Goal: Information Seeking & Learning: Understand process/instructions

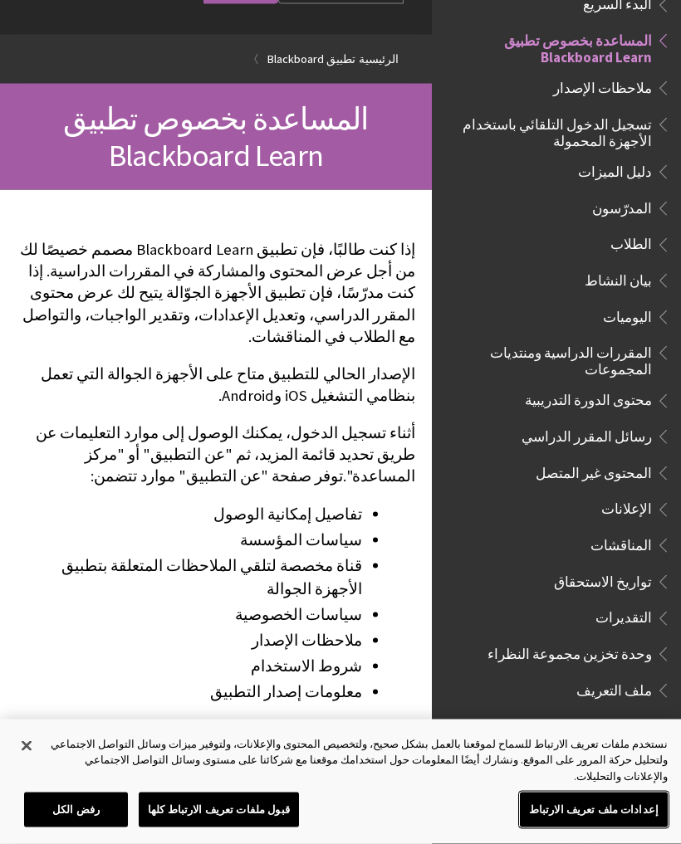
scroll to position [99, 0]
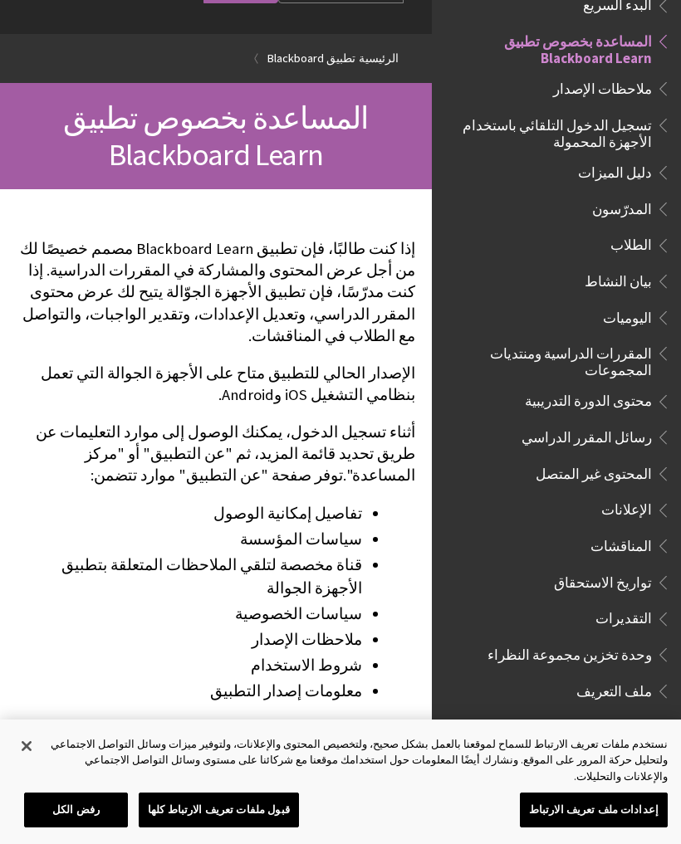
click at [653, 532] on span "Book outline for Blackboard App Help" at bounding box center [660, 542] width 17 height 21
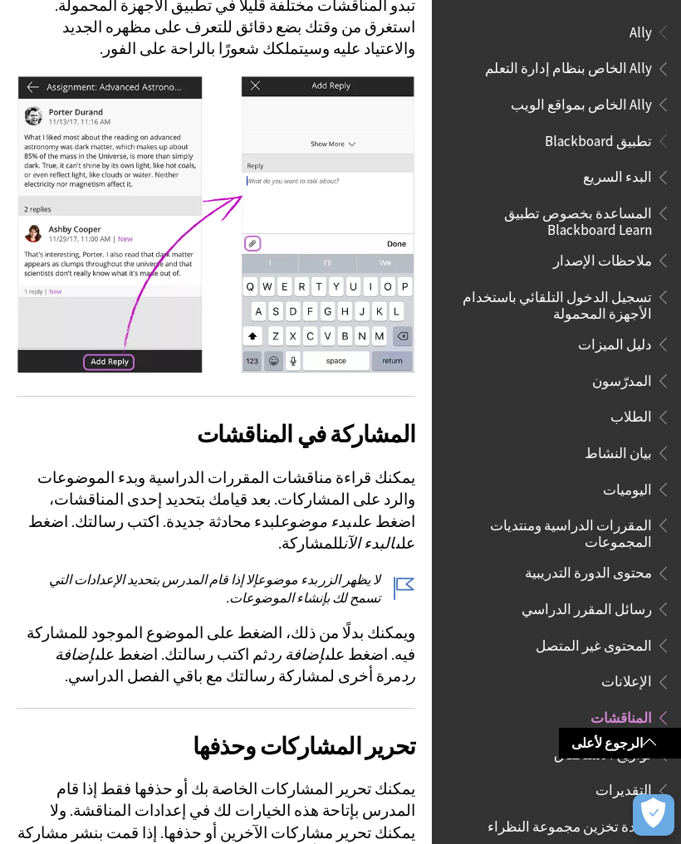
click at [611, 300] on span "تسجيل الدخول التلقائي باستخدام الأجهزة المحمولة" at bounding box center [552, 302] width 200 height 39
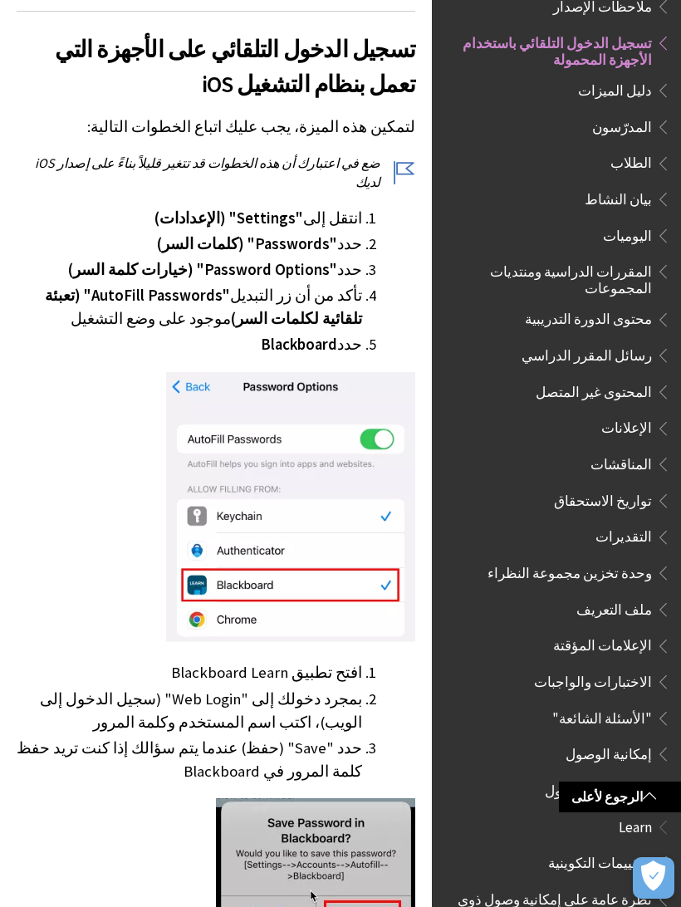
scroll to position [453, 0]
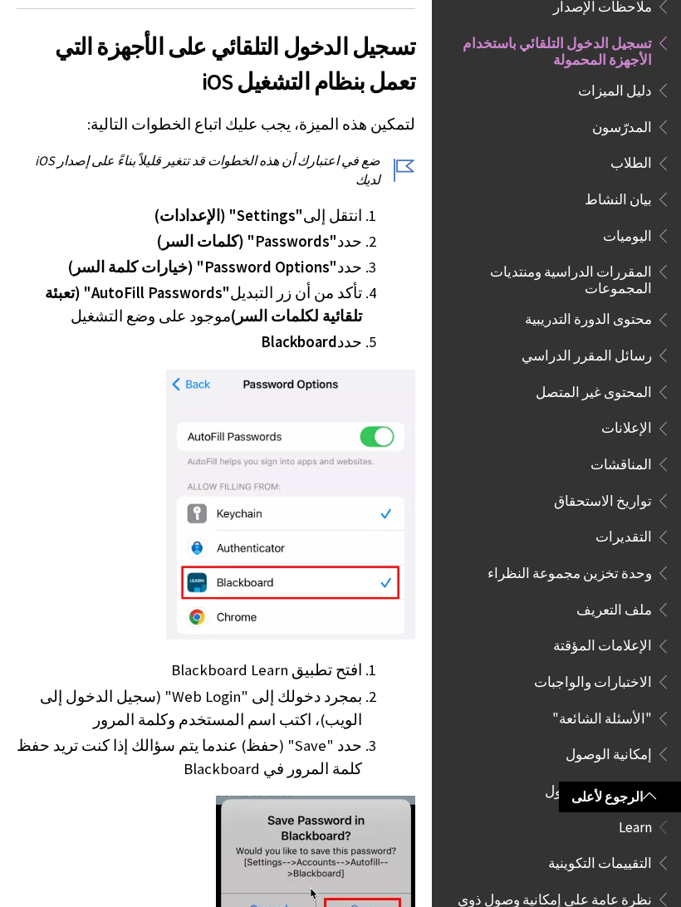
scroll to position [452, 0]
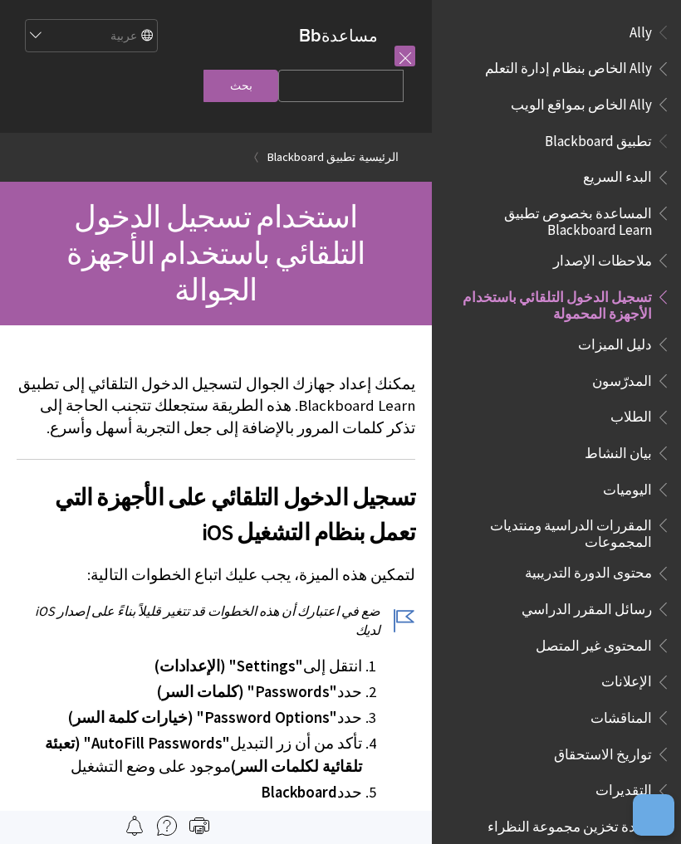
scroll to position [254, 0]
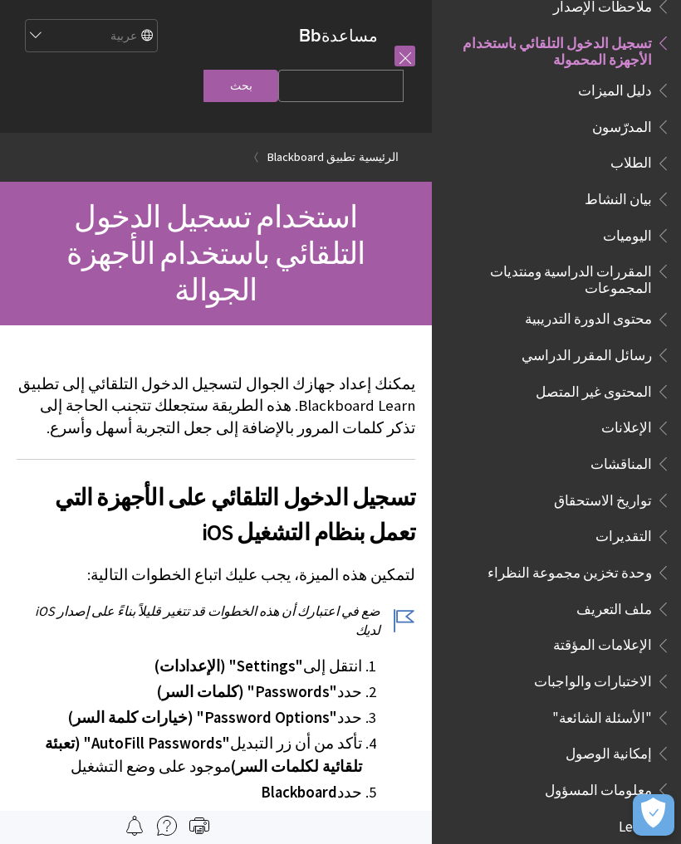
click at [635, 150] on span "الطلاب" at bounding box center [631, 160] width 42 height 22
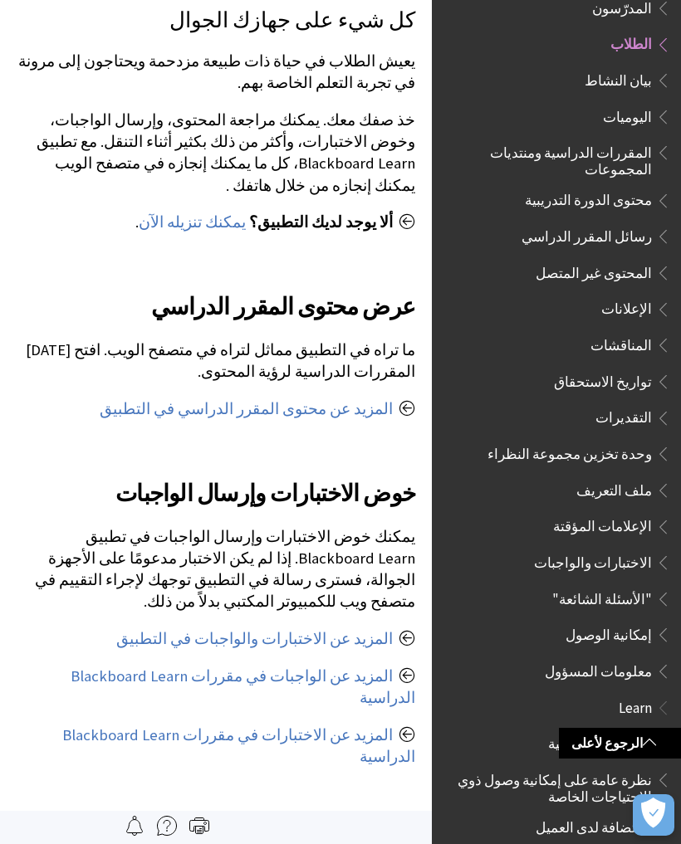
scroll to position [644, 0]
click at [341, 400] on link "المزيد عن محتوى المقرر الدراسي في التطبيق" at bounding box center [246, 410] width 293 height 20
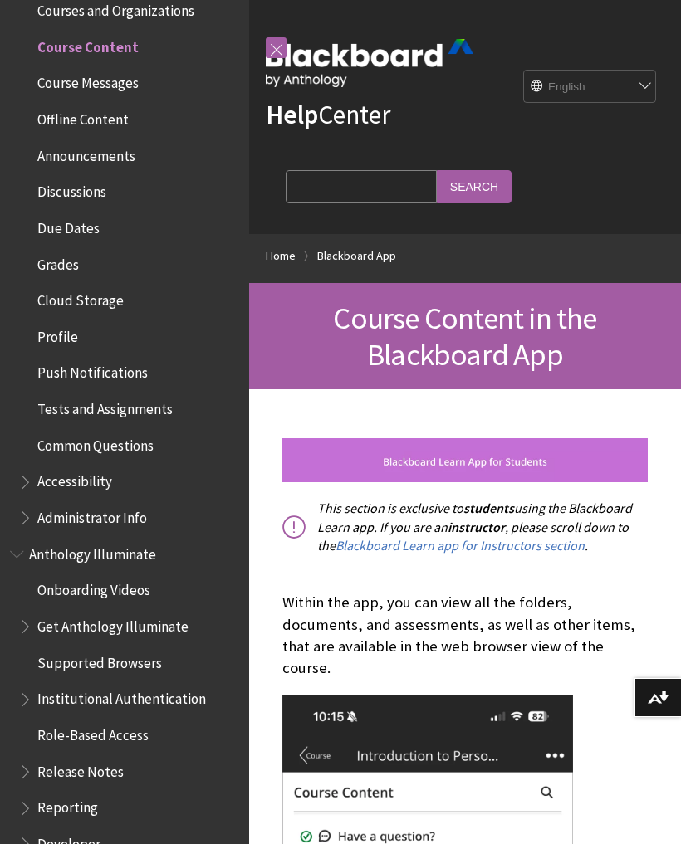
click at [614, 96] on select "English عربية Català Cymraeg Deutsch Español Suomi Français עברית Italiano 日本語 …" at bounding box center [590, 87] width 133 height 33
select select "/ar-sa/Blackboard_App/Course_Content"
